Goal: Task Accomplishment & Management: Manage account settings

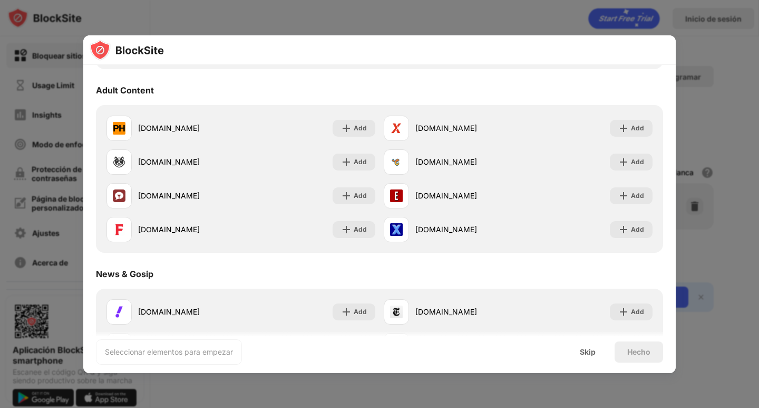
scroll to position [475, 0]
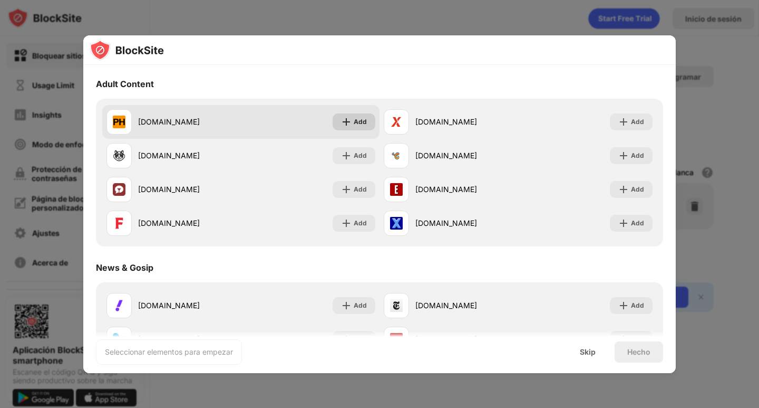
click at [344, 123] on img at bounding box center [346, 122] width 11 height 11
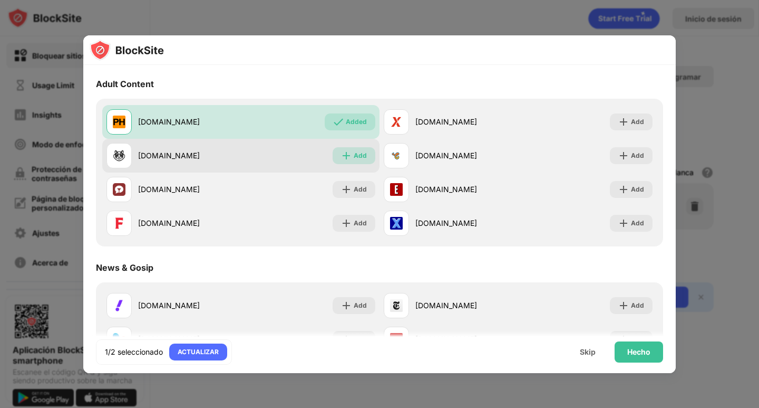
click at [348, 149] on div "Add" at bounding box center [354, 155] width 43 height 17
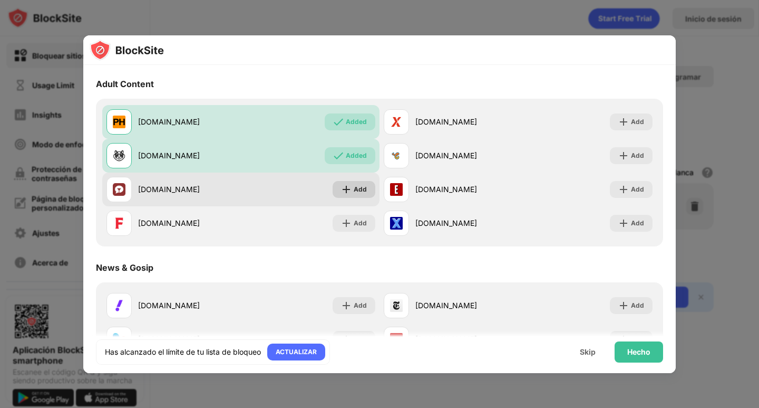
click at [356, 181] on div "Add" at bounding box center [354, 189] width 43 height 17
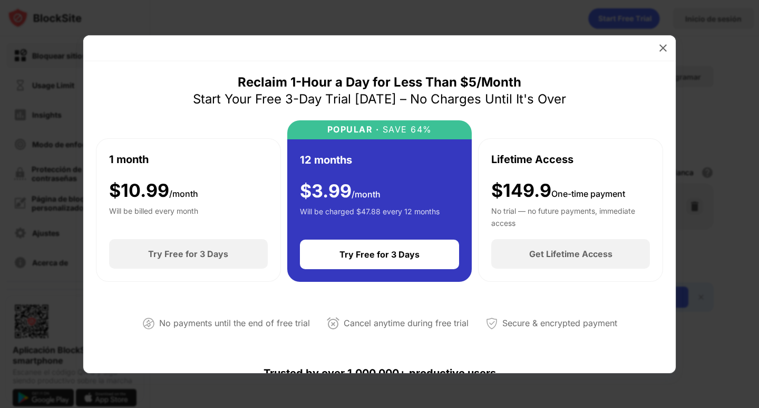
click at [733, 71] on div at bounding box center [379, 204] width 759 height 408
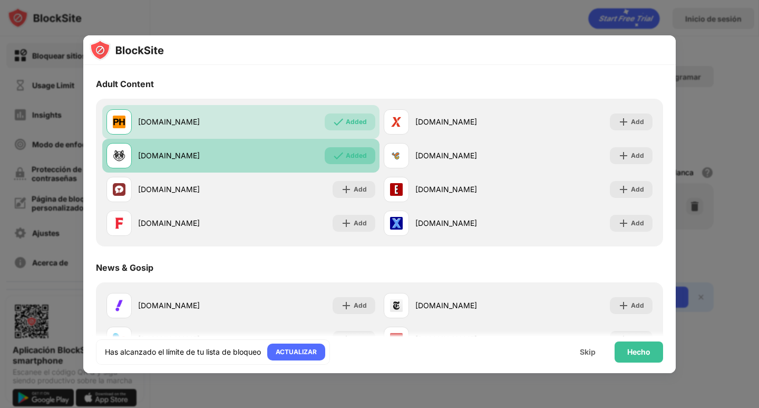
click at [350, 153] on div "Added" at bounding box center [356, 155] width 21 height 11
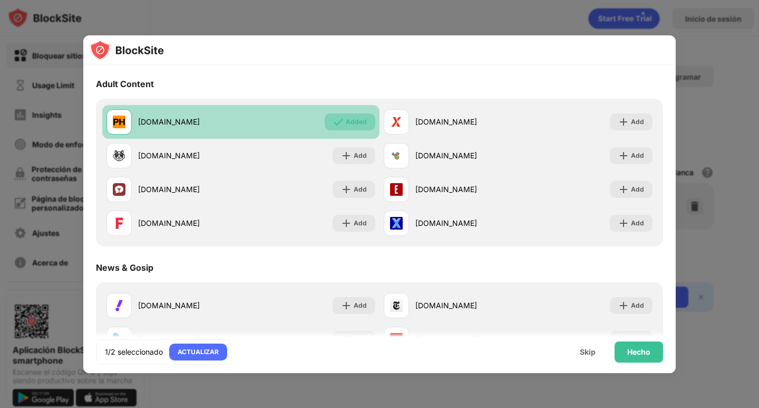
click at [351, 120] on div "Added" at bounding box center [356, 122] width 21 height 11
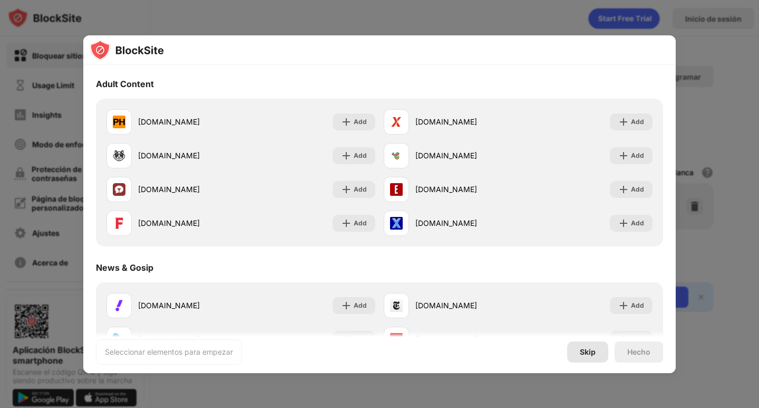
click at [579, 354] on div "Skip" at bounding box center [587, 351] width 41 height 21
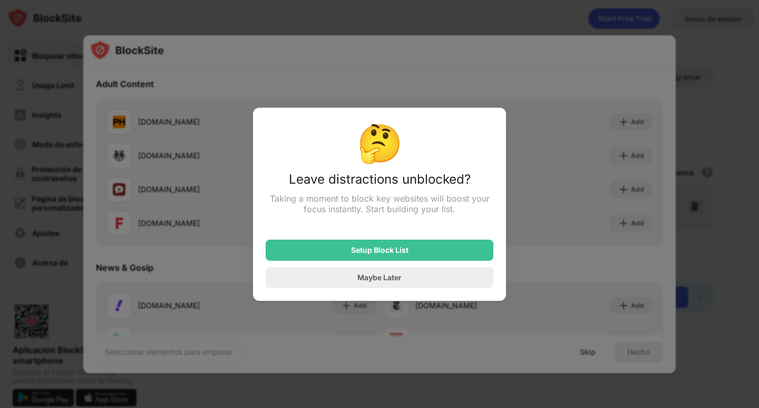
click at [716, 278] on div at bounding box center [379, 204] width 759 height 408
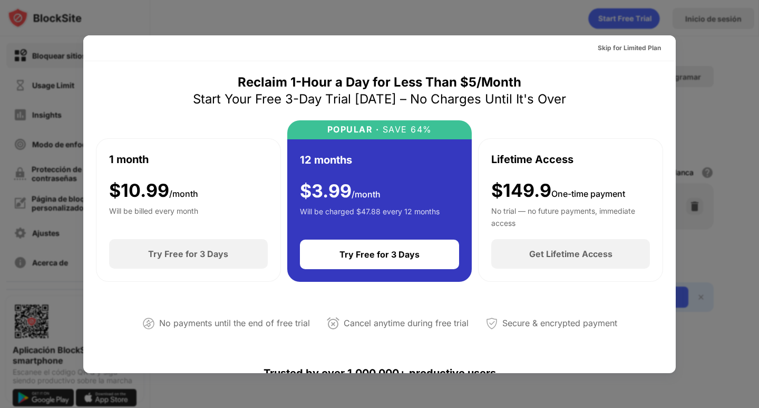
click at [709, 51] on div at bounding box center [379, 204] width 759 height 408
click at [696, 49] on div at bounding box center [379, 204] width 759 height 408
click at [653, 45] on div "Skip for Limited Plan" at bounding box center [629, 48] width 80 height 17
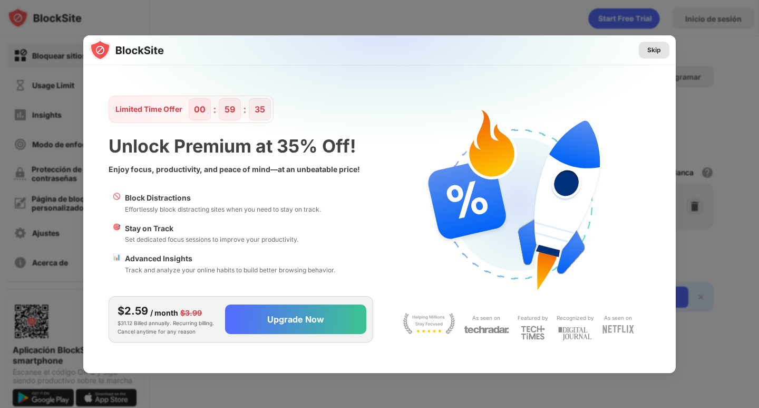
click at [650, 50] on div "Skip" at bounding box center [654, 50] width 14 height 11
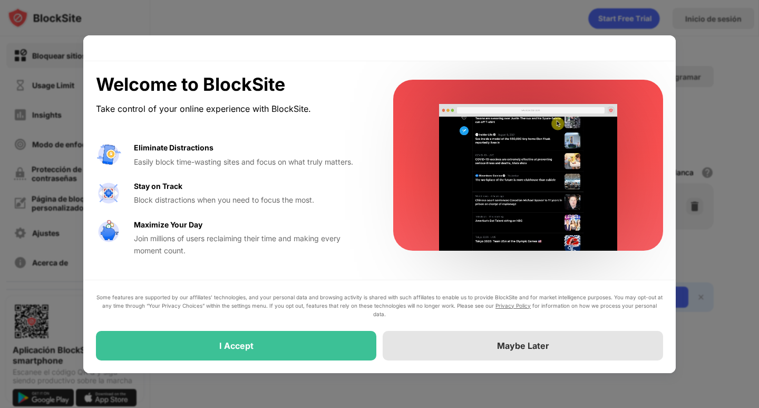
click at [511, 350] on div "Maybe Later" at bounding box center [523, 345] width 52 height 11
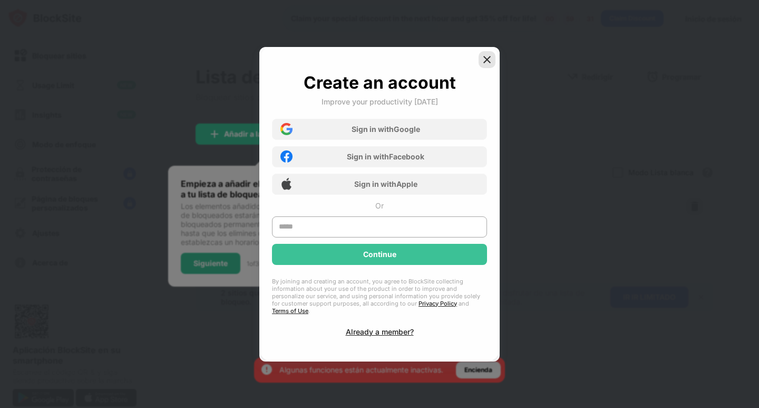
click at [484, 59] on img at bounding box center [487, 59] width 11 height 11
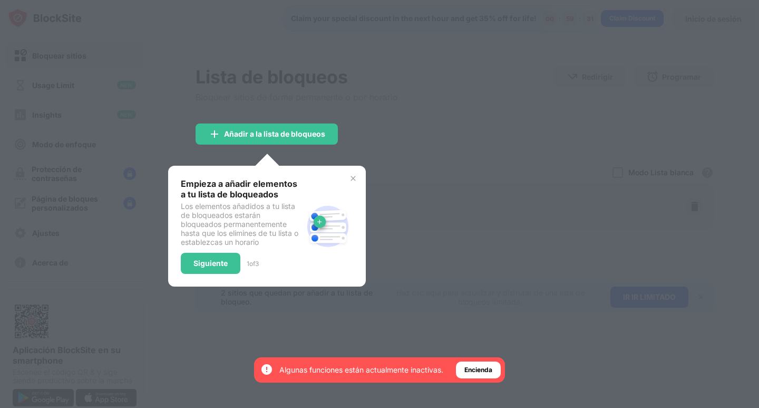
click at [436, 141] on div at bounding box center [379, 204] width 759 height 408
click at [347, 181] on div "Empieza a añadir elementos a tu lista de bloqueados Los elementos añadidos a tu…" at bounding box center [267, 225] width 172 height 95
click at [348, 170] on div "Empieza a añadir elementos a tu lista de bloqueados Los elementos añadidos a tu…" at bounding box center [267, 226] width 198 height 121
click at [352, 179] on img at bounding box center [353, 178] width 8 height 8
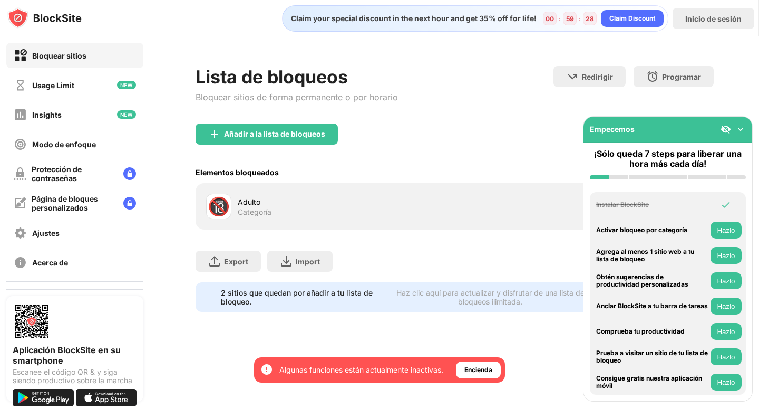
click at [740, 132] on img at bounding box center [740, 129] width 11 height 11
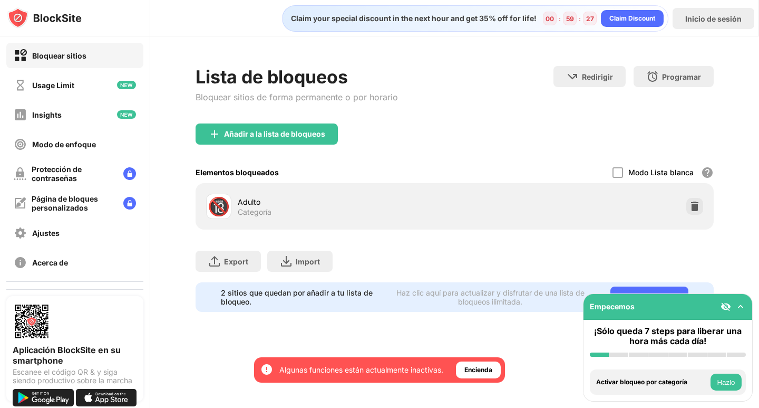
click at [240, 213] on div "Categoría" at bounding box center [255, 211] width 34 height 9
click at [212, 208] on div "🔞" at bounding box center [219, 207] width 22 height 22
drag, startPoint x: 222, startPoint y: 206, endPoint x: 276, endPoint y: 203, distance: 53.3
click at [275, 203] on div "🔞 Adulto Categoría" at bounding box center [330, 205] width 248 height 25
click at [221, 208] on div "🔞" at bounding box center [219, 207] width 22 height 22
